Goal: Task Accomplishment & Management: Use online tool/utility

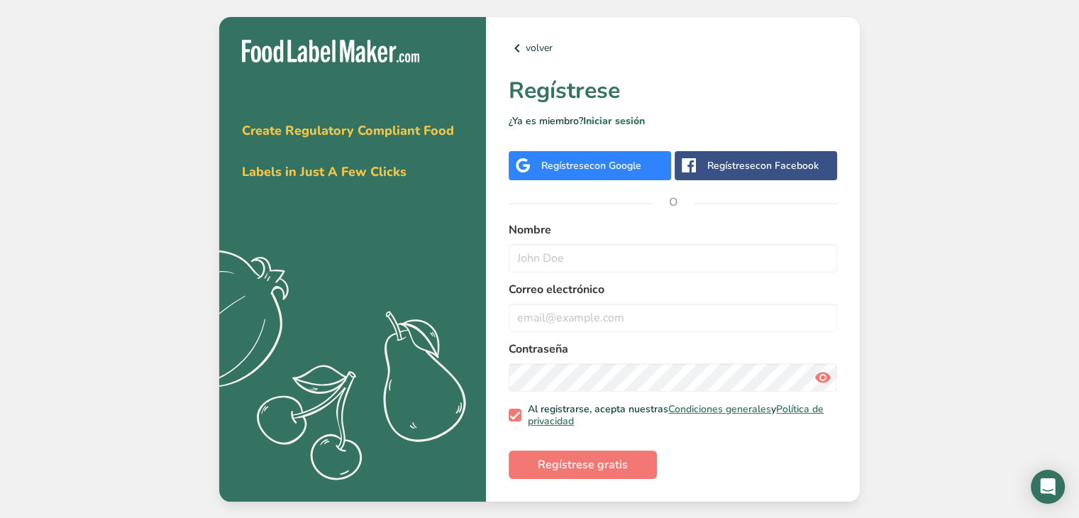
click at [616, 169] on span "con Google" at bounding box center [615, 165] width 52 height 13
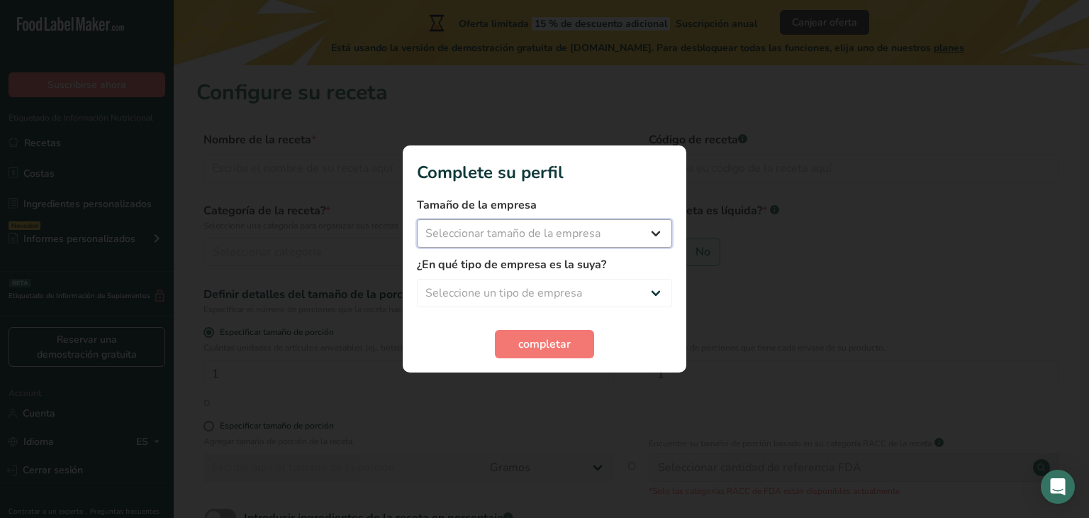
click at [618, 238] on select "Seleccionar tamaño de la empresa Menos de 10 empleados De 10 a 50 empleados De …" at bounding box center [544, 233] width 255 height 28
select select "1"
click at [417, 219] on select "Seleccionar tamaño de la empresa Menos de 10 empleados De 10 a 50 empleados De …" at bounding box center [544, 233] width 255 height 28
click at [585, 287] on select "Seleccione un tipo de empresa Fabricante de alimentos envasados Restaurante y c…" at bounding box center [544, 293] width 255 height 28
select select "2"
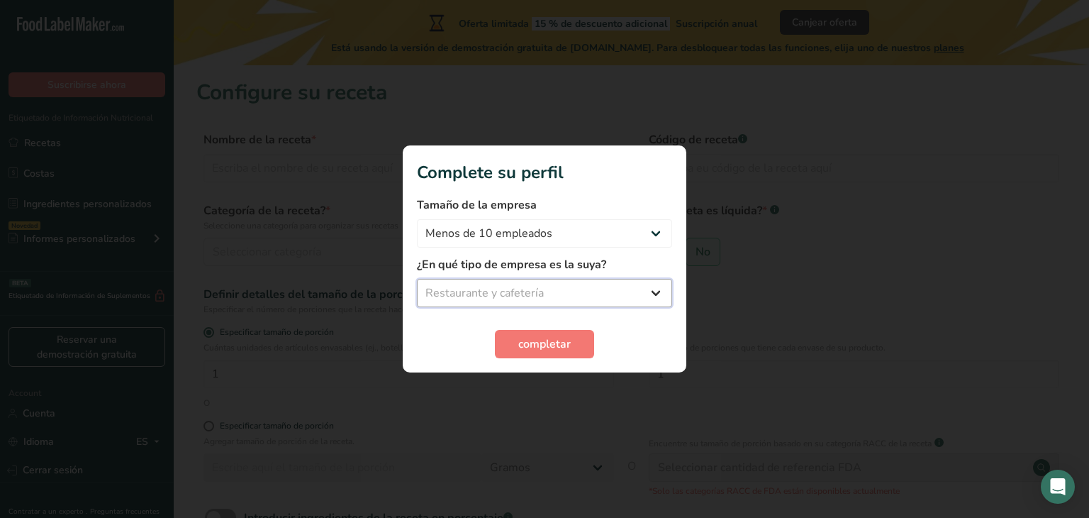
click at [417, 279] on select "Seleccione un tipo de empresa Fabricante de alimentos envasados Restaurante y c…" at bounding box center [544, 293] width 255 height 28
click at [544, 338] on span "completar" at bounding box center [544, 343] width 52 height 17
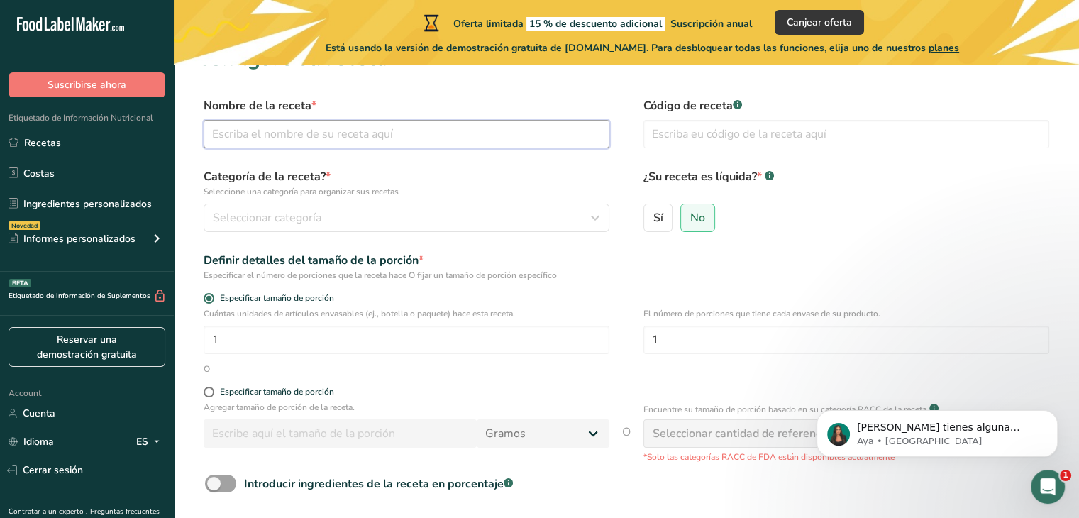
click at [306, 123] on input "text" at bounding box center [407, 134] width 406 height 28
type input "brownie"
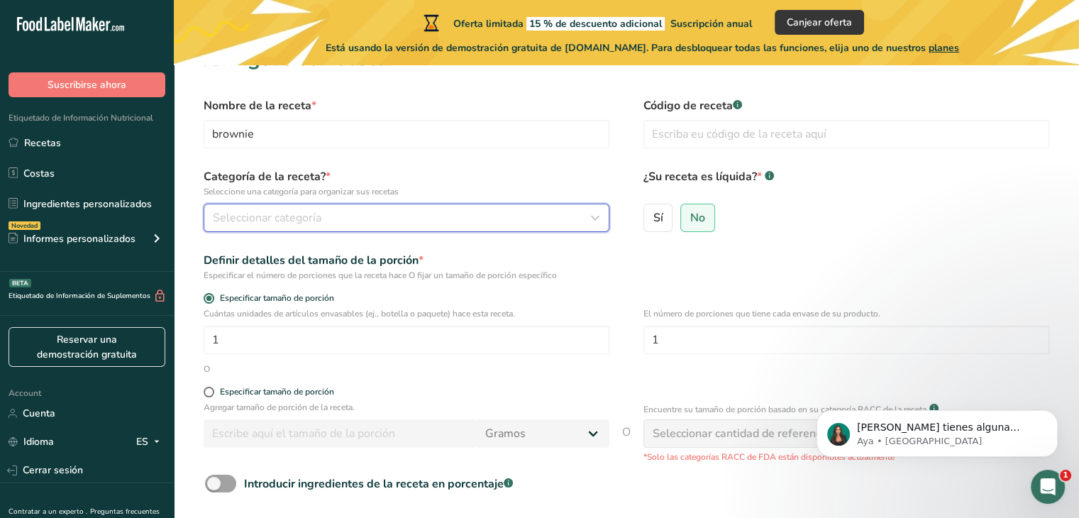
click at [285, 214] on span "Seleccionar categoría" at bounding box center [267, 217] width 109 height 17
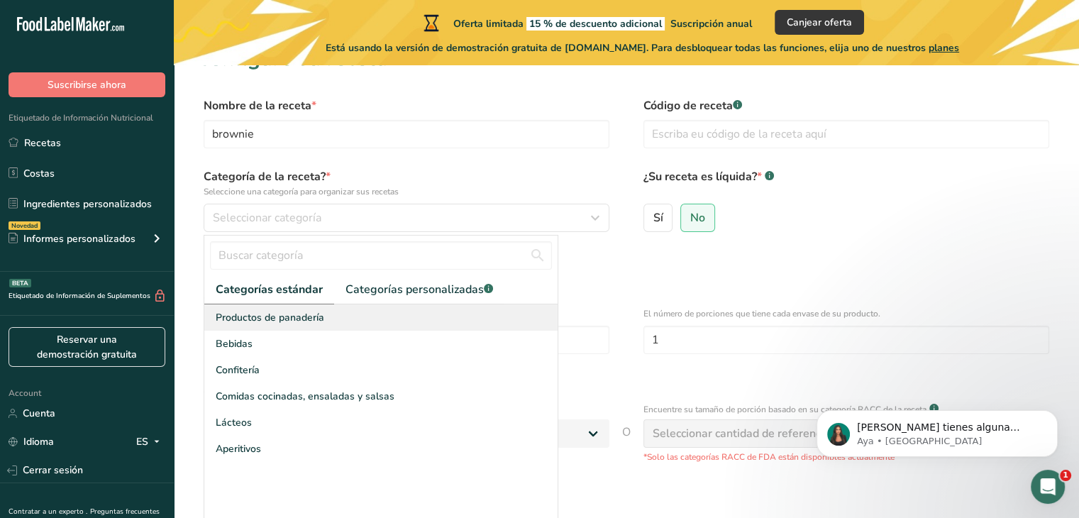
click at [276, 321] on span "Productos de panadería" at bounding box center [270, 317] width 109 height 15
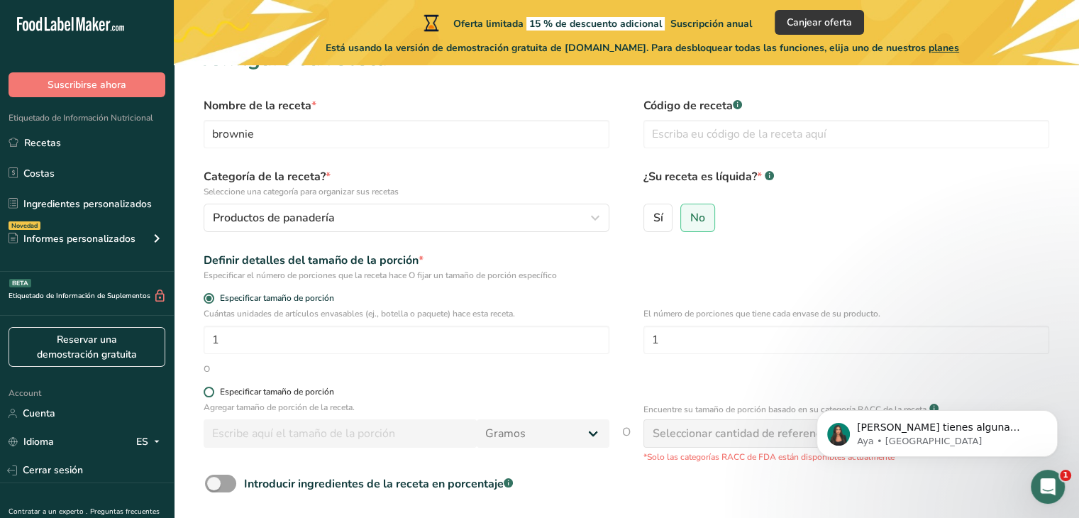
click at [209, 391] on span at bounding box center [209, 392] width 11 height 11
click at [209, 391] on input "Especificar tamaño de porción" at bounding box center [208, 391] width 9 height 9
radio input "true"
radio input "false"
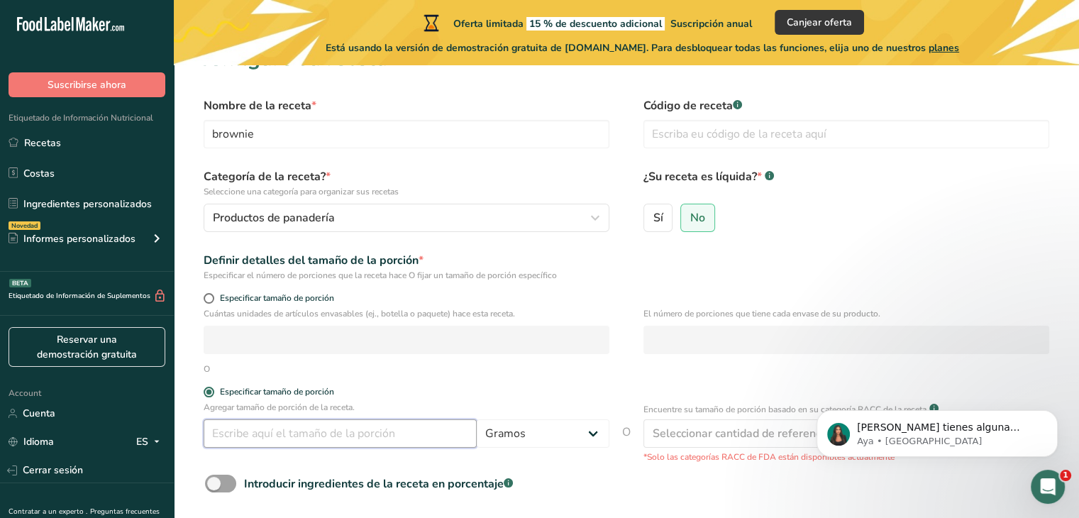
click at [250, 430] on input "number" at bounding box center [340, 433] width 273 height 28
type input "100"
click at [694, 123] on input "text" at bounding box center [846, 134] width 406 height 28
type input "+"
type input "pro"
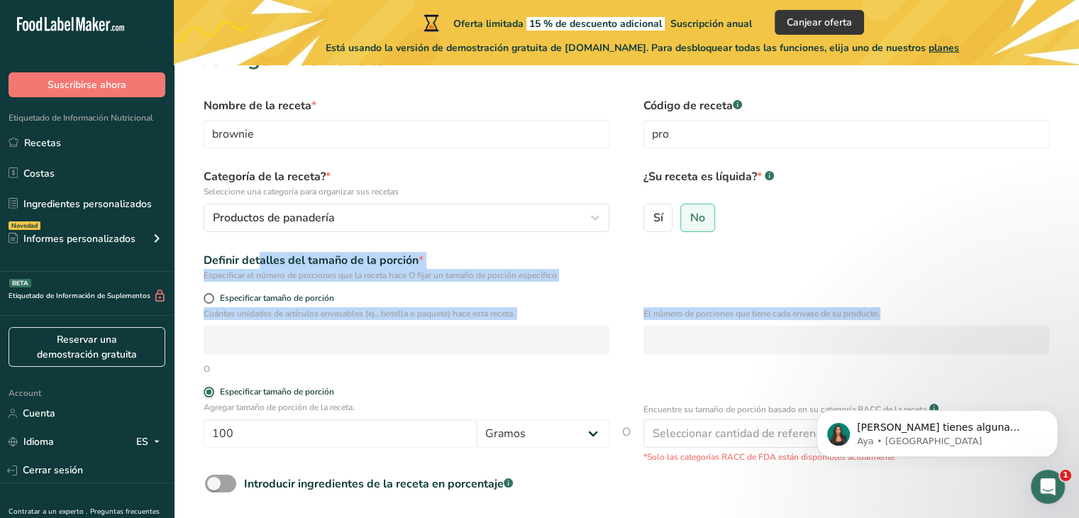
drag, startPoint x: 1058, startPoint y: 227, endPoint x: 1081, endPoint y: 350, distance: 124.8
click at [1078, 350] on html ".a-20{fill:#fff;} Suscribirse ahora Etiquetado de Información Nutricional Recet…" at bounding box center [539, 303] width 1079 height 674
click at [989, 245] on form "Nombre de la receta * brownie Código de receta .a-a{fill:#347362;}.b-a{fill:#ff…" at bounding box center [626, 334] width 860 height 474
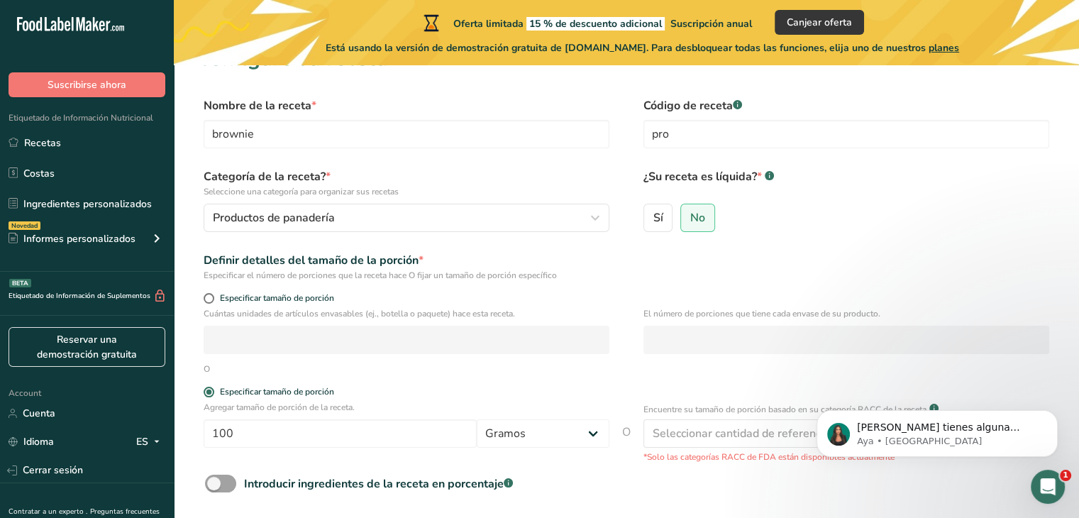
scroll to position [156, 0]
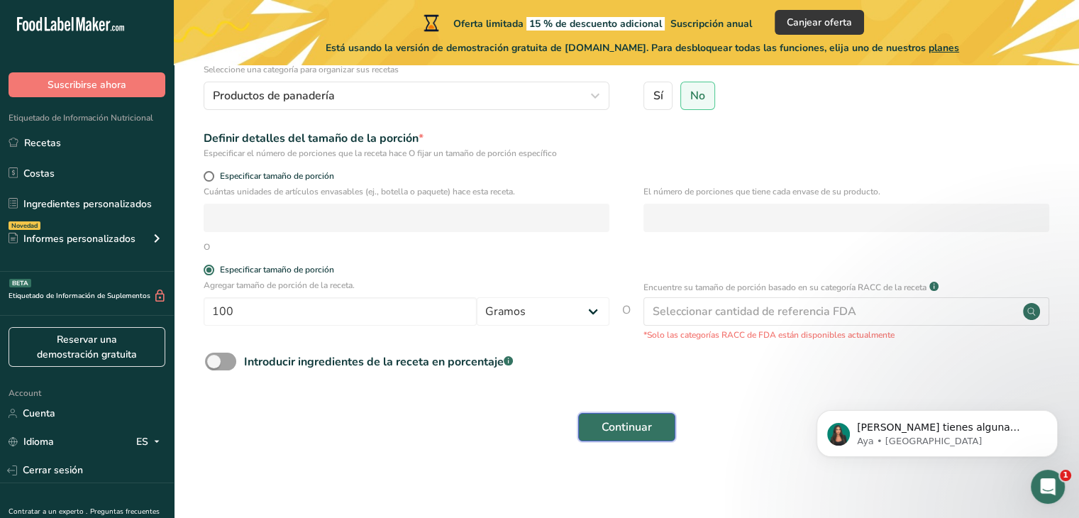
click at [631, 431] on span "Continuar" at bounding box center [626, 426] width 50 height 17
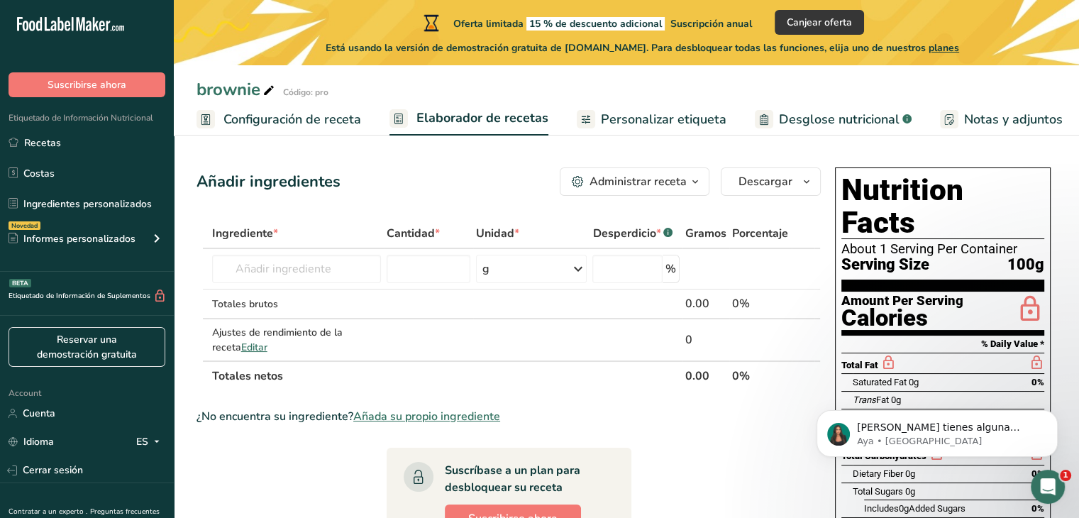
drag, startPoint x: 1089, startPoint y: 348, endPoint x: 1060, endPoint y: 362, distance: 32.7
click at [1060, 362] on section "Añadir ingredientes Administrar receta Eliminar receta Duplicar receta Escalar …" at bounding box center [626, 476] width 905 height 675
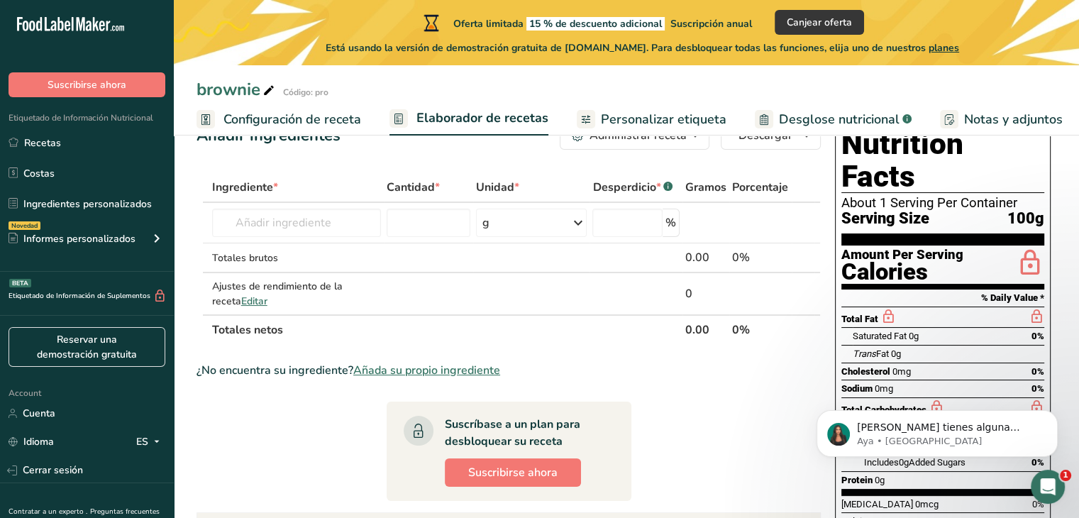
scroll to position [40, 0]
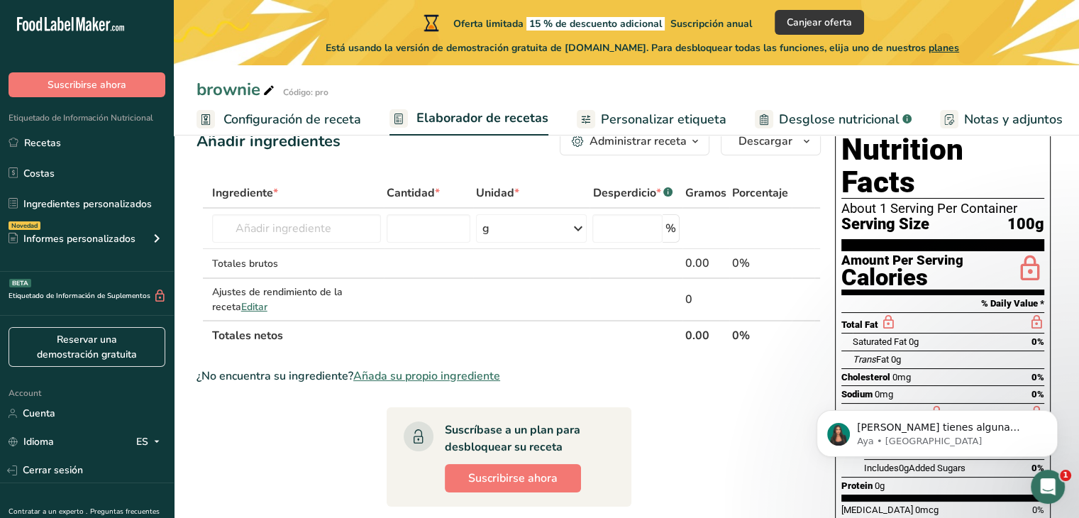
click at [1010, 312] on div "Total Fat" at bounding box center [942, 322] width 203 height 21
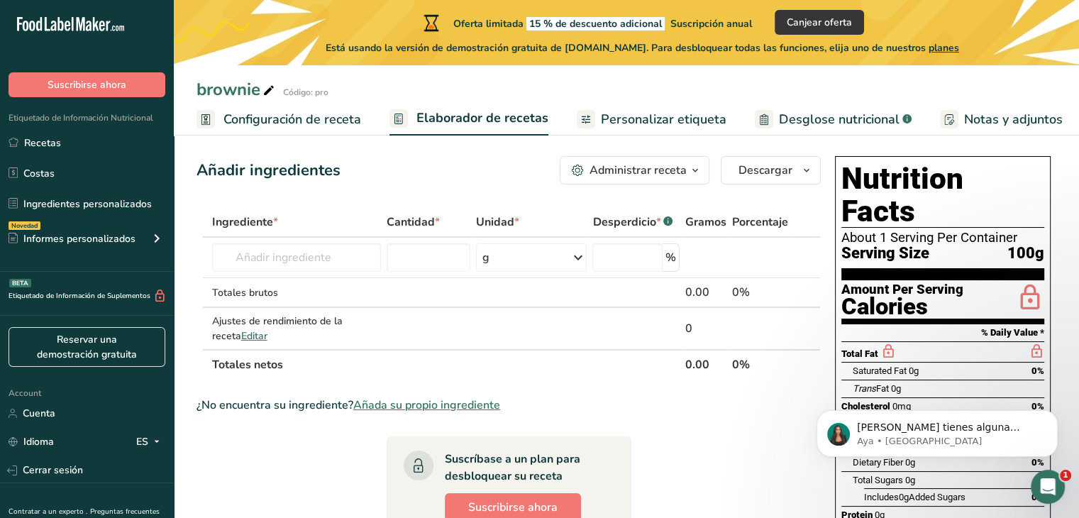
scroll to position [11, 0]
click at [327, 266] on input "text" at bounding box center [296, 258] width 169 height 28
